Goal: Task Accomplishment & Management: Manage account settings

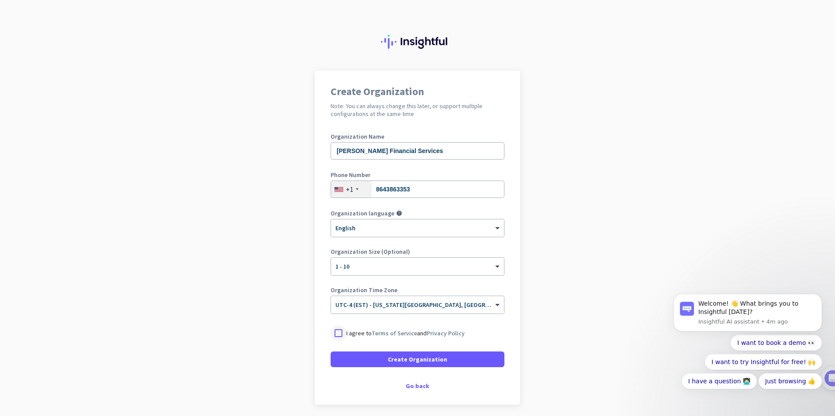
click at [332, 333] on div at bounding box center [338, 334] width 16 height 16
click at [405, 364] on span at bounding box center [417, 359] width 174 height 21
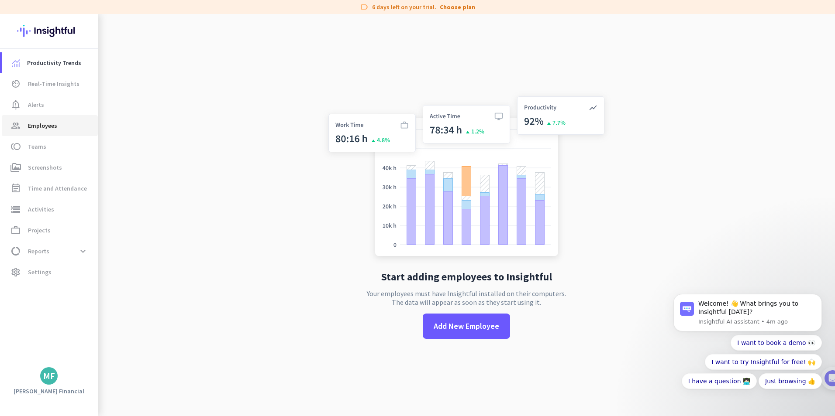
click at [61, 130] on span "group Employees" at bounding box center [50, 125] width 82 height 10
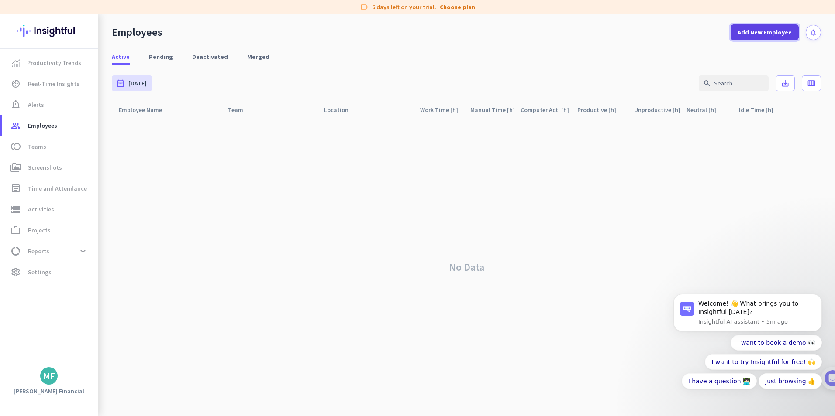
click at [756, 32] on span "Add New Employee" at bounding box center [764, 32] width 54 height 9
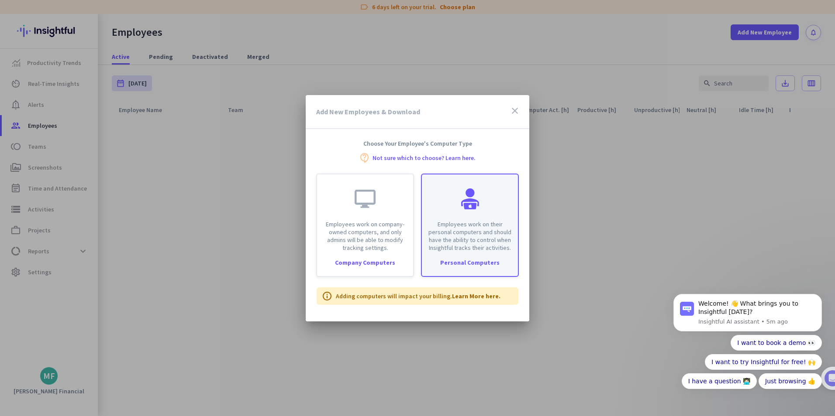
click at [463, 263] on div "Personal Computers" at bounding box center [470, 263] width 96 height 6
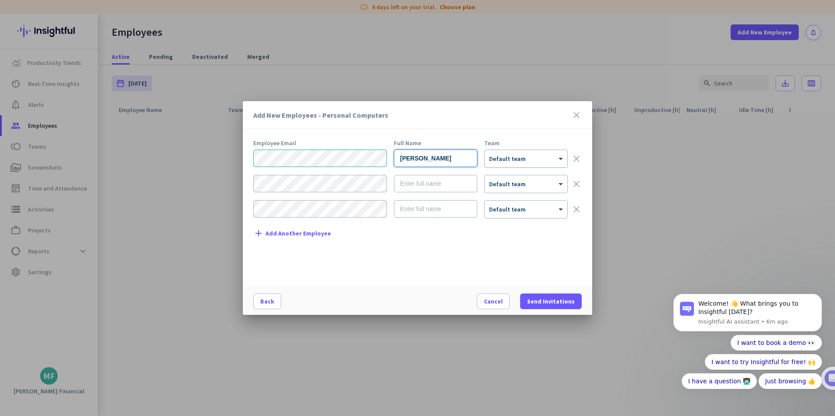
type input "[PERSON_NAME]"
click at [548, 161] on div "× Default team" at bounding box center [520, 158] width 72 height 7
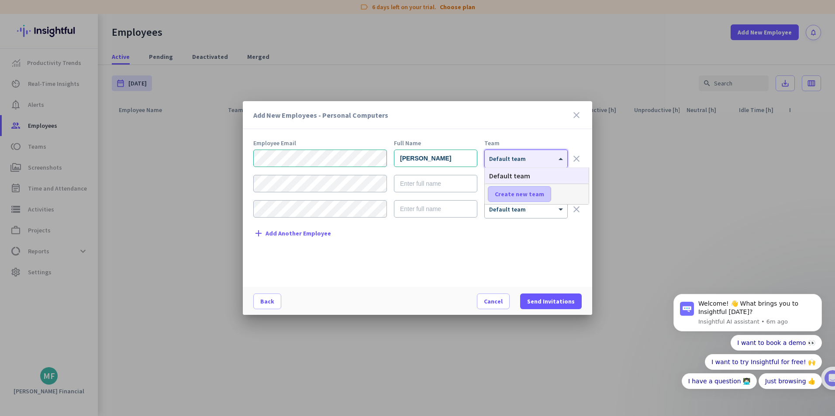
click at [527, 196] on span "Create new team" at bounding box center [519, 194] width 49 height 9
click at [526, 195] on input "text" at bounding box center [520, 194] width 65 height 16
type input "Accounting"
click at [579, 194] on span at bounding box center [571, 194] width 27 height 21
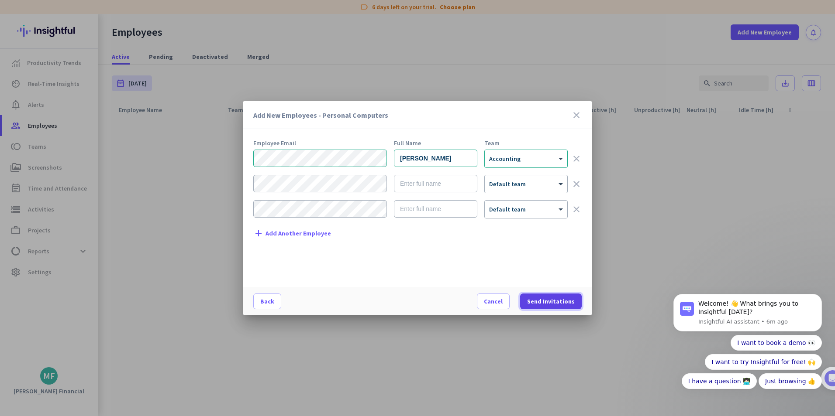
click at [552, 301] on span "Send Invitations" at bounding box center [551, 301] width 48 height 9
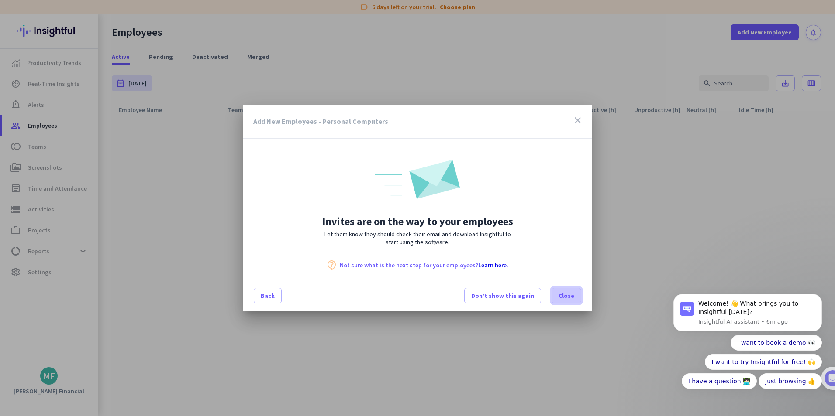
click at [569, 302] on span at bounding box center [566, 295] width 29 height 21
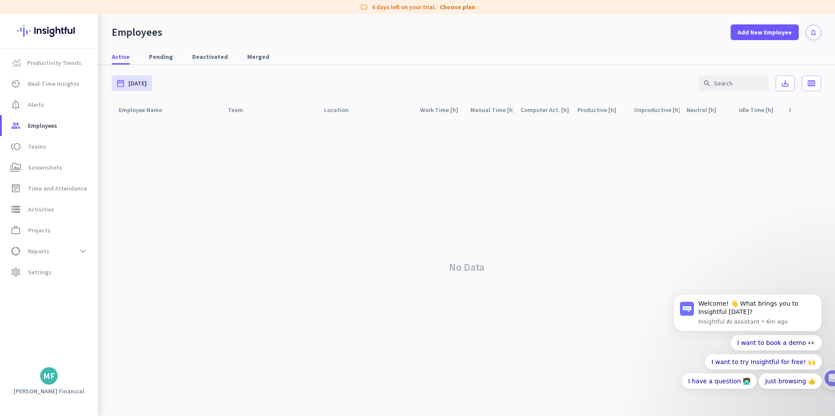
click at [49, 378] on div "MF" at bounding box center [49, 376] width 12 height 9
click at [45, 277] on div at bounding box center [417, 208] width 835 height 416
click at [47, 276] on span "Settings" at bounding box center [40, 272] width 24 height 10
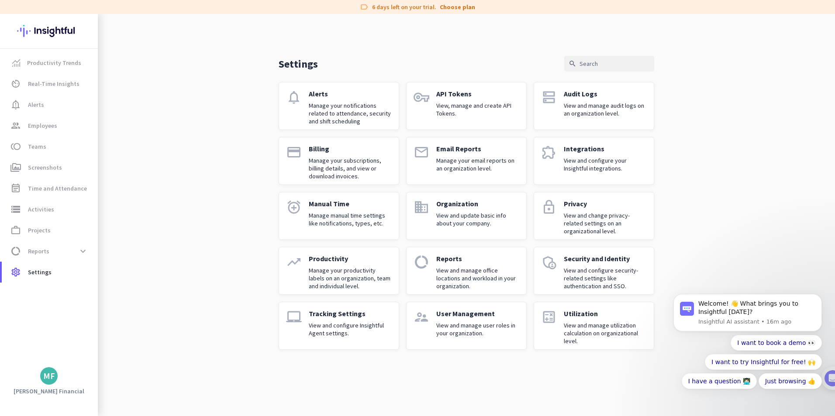
click at [356, 326] on p "View and configure Insightful Agent settings." at bounding box center [350, 330] width 83 height 16
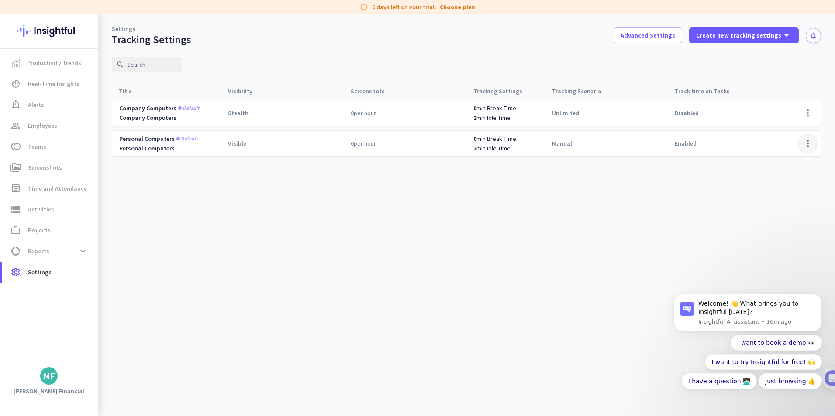
click at [807, 148] on span at bounding box center [807, 143] width 21 height 21
click at [789, 163] on span "Edit" at bounding box center [790, 162] width 42 height 9
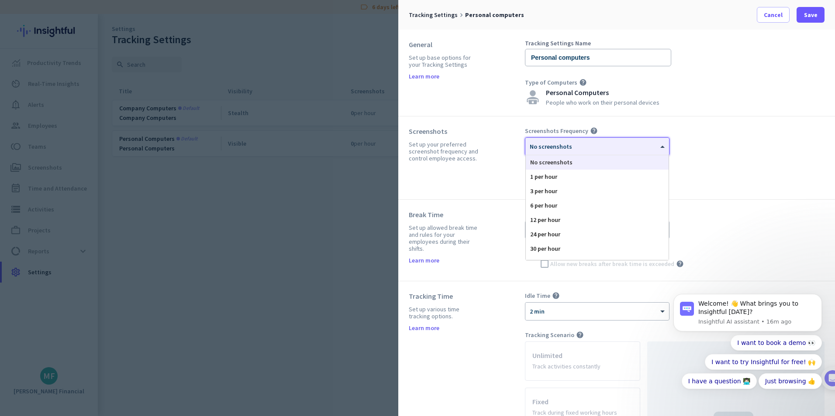
click at [612, 146] on div at bounding box center [597, 143] width 144 height 7
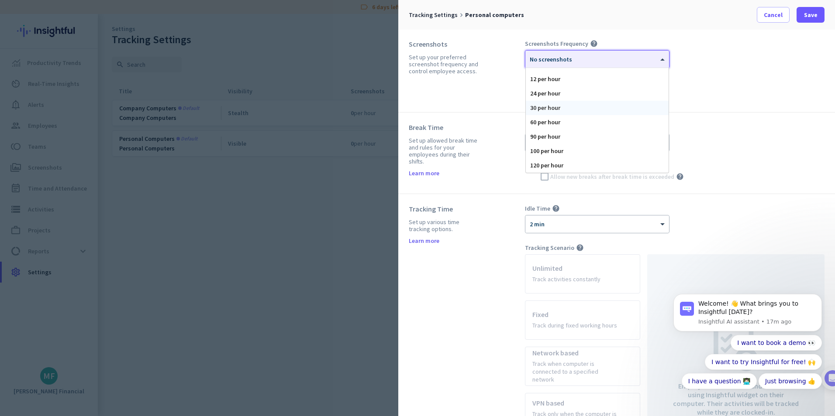
click at [563, 109] on div "30 per hour" at bounding box center [597, 108] width 143 height 14
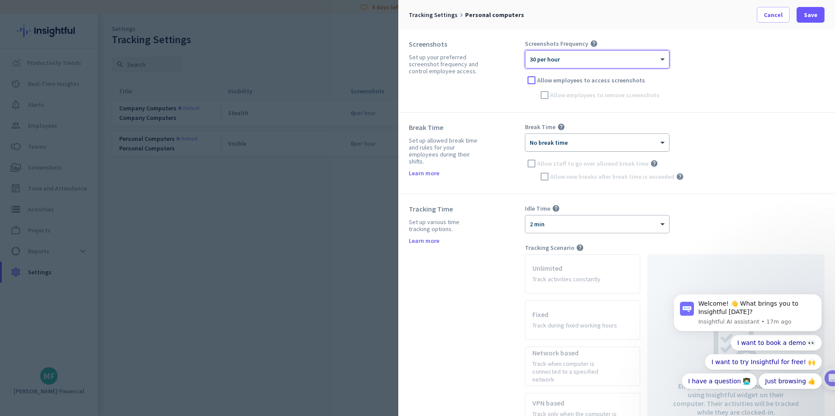
click at [580, 144] on div "× No break time" at bounding box center [591, 142] width 133 height 7
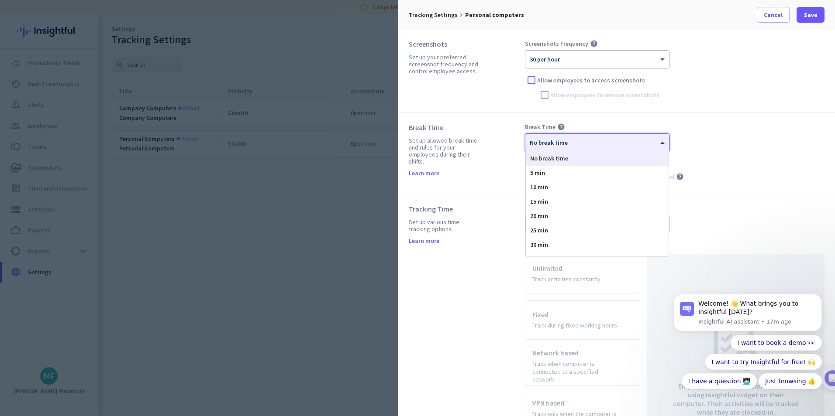
click at [710, 140] on div "× No break time No break time 5 min 10 min 15 min 20 min 25 min 30 min 35 min 4…" at bounding box center [674, 159] width 299 height 50
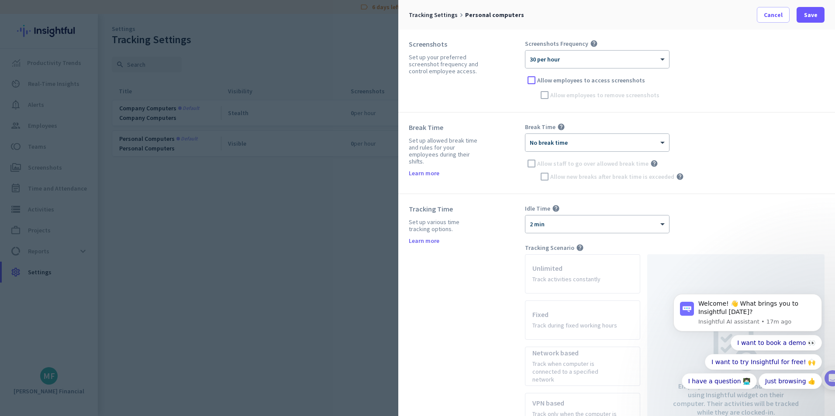
click at [683, 250] on body "Welcome! 👋 What brings you to Insightful [DATE]? Insightful AI assistant • 17m …" at bounding box center [747, 319] width 168 height 178
click at [724, 244] on body "Welcome! 👋 What brings you to Insightful [DATE]? Insightful AI assistant • 17m …" at bounding box center [747, 319] width 168 height 178
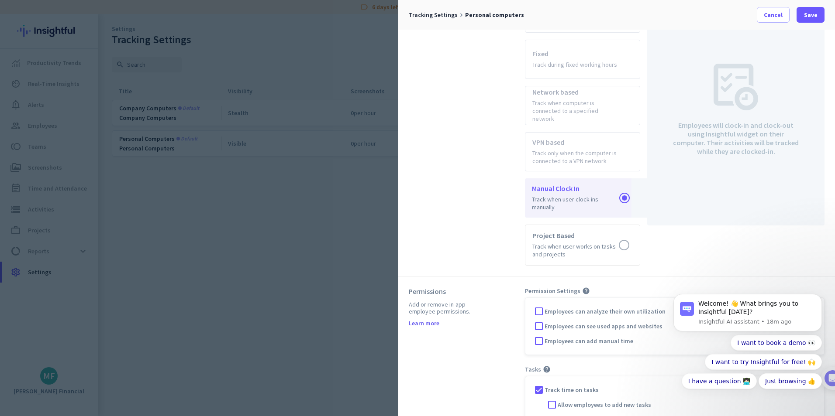
scroll to position [354, 0]
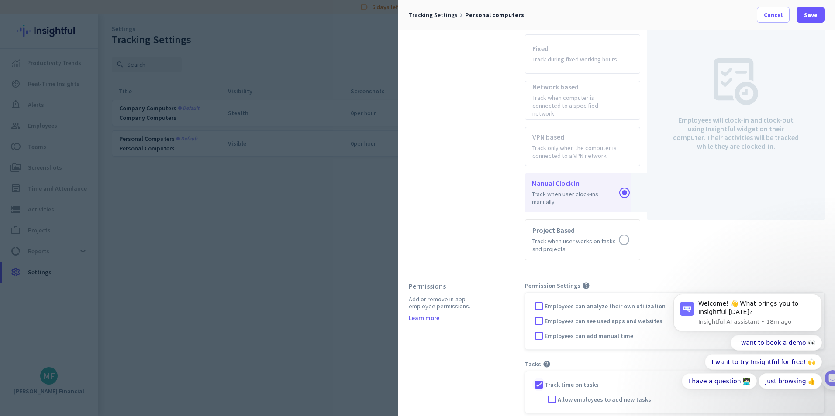
click at [540, 379] on div at bounding box center [538, 384] width 13 height 13
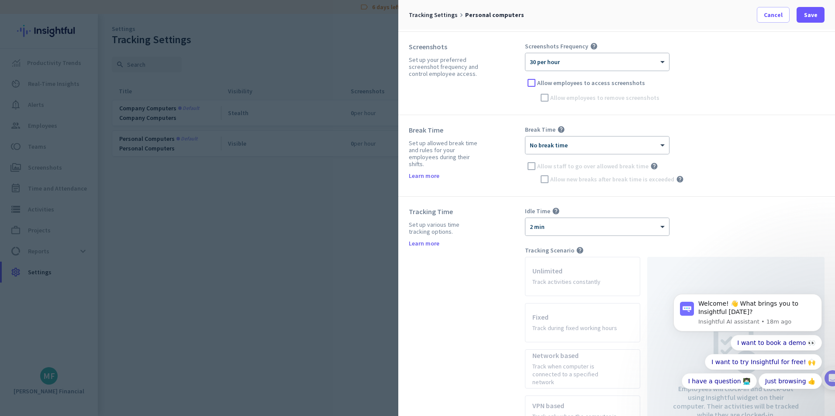
scroll to position [0, 0]
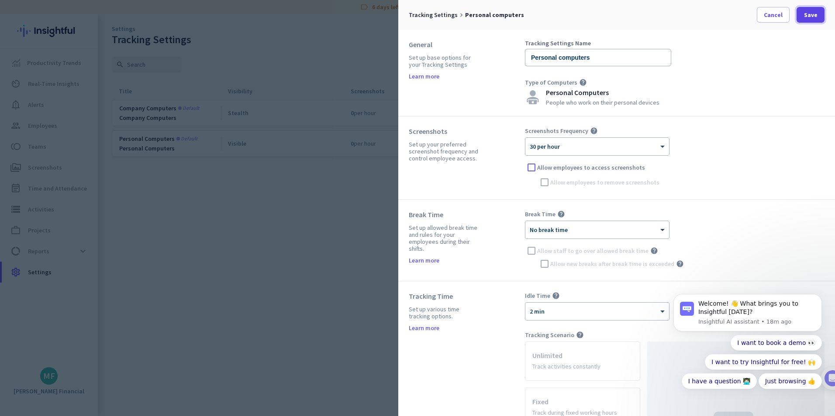
click at [814, 16] on span "Save" at bounding box center [811, 14] width 14 height 9
